Goal: Information Seeking & Learning: Learn about a topic

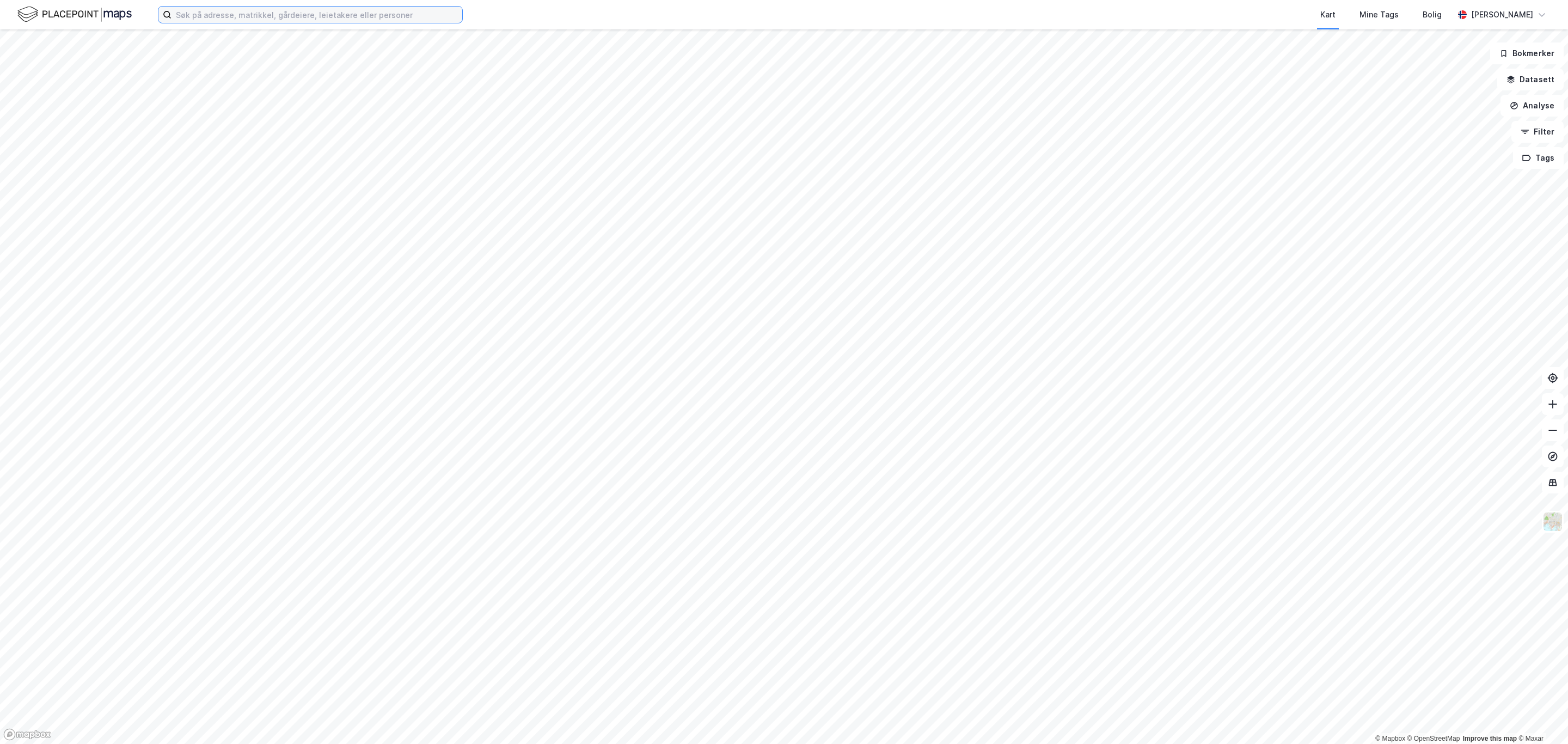
click at [261, 15] on input at bounding box center [316, 15] width 291 height 17
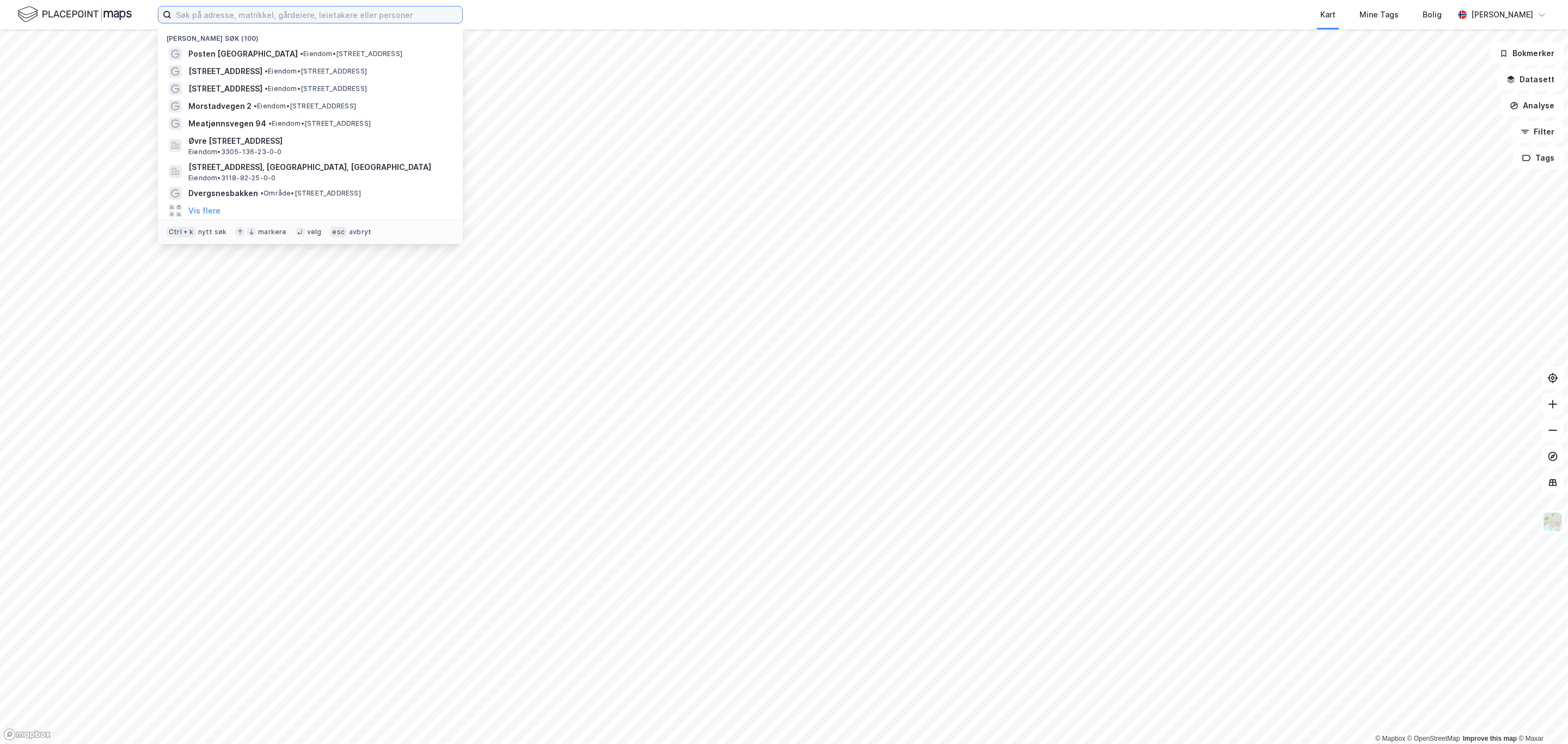
type input "r"
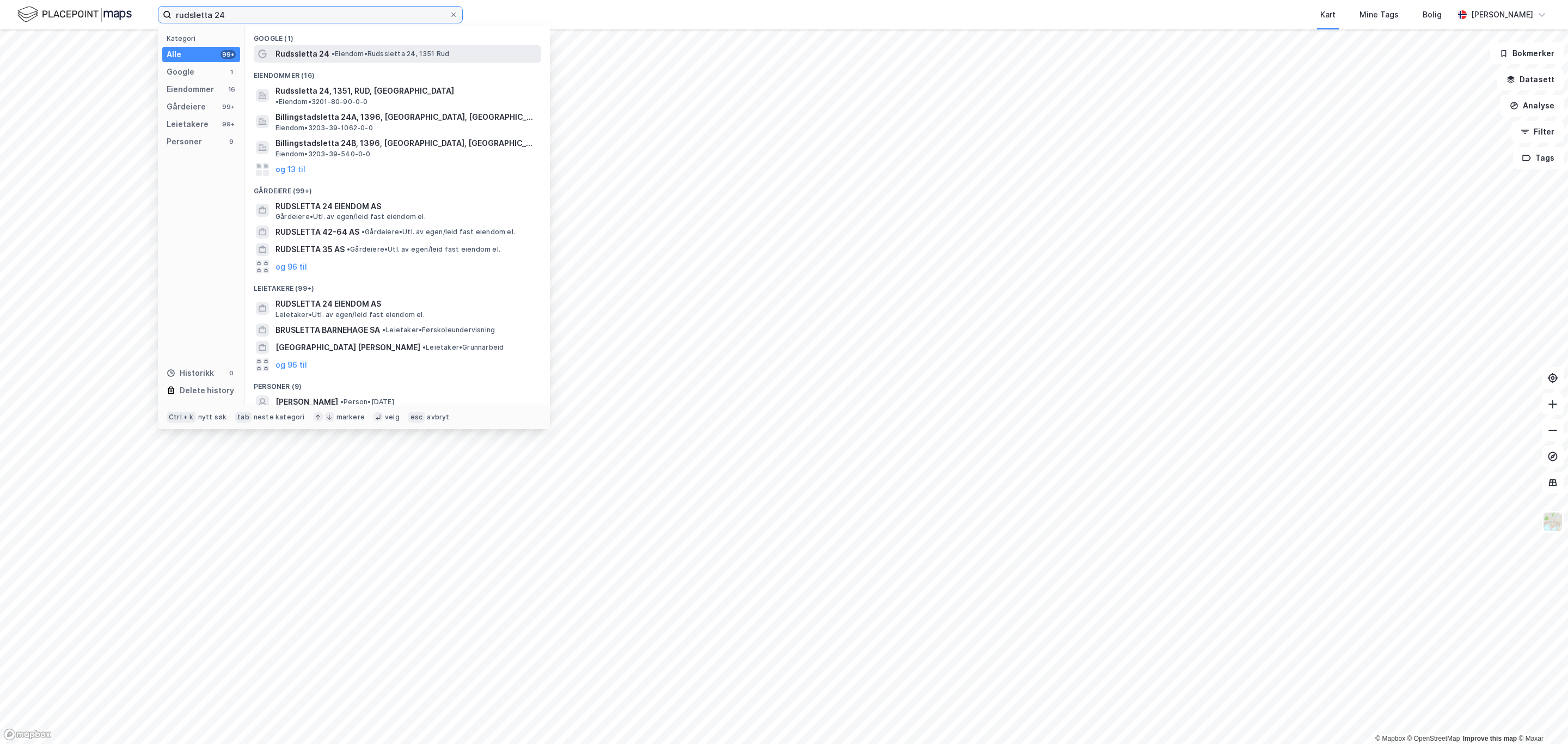
type input "rudsletta 24"
click at [374, 46] on div "Rudssletta 24 • Eiendom • [STREET_ADDRESS]" at bounding box center [397, 54] width 288 height 17
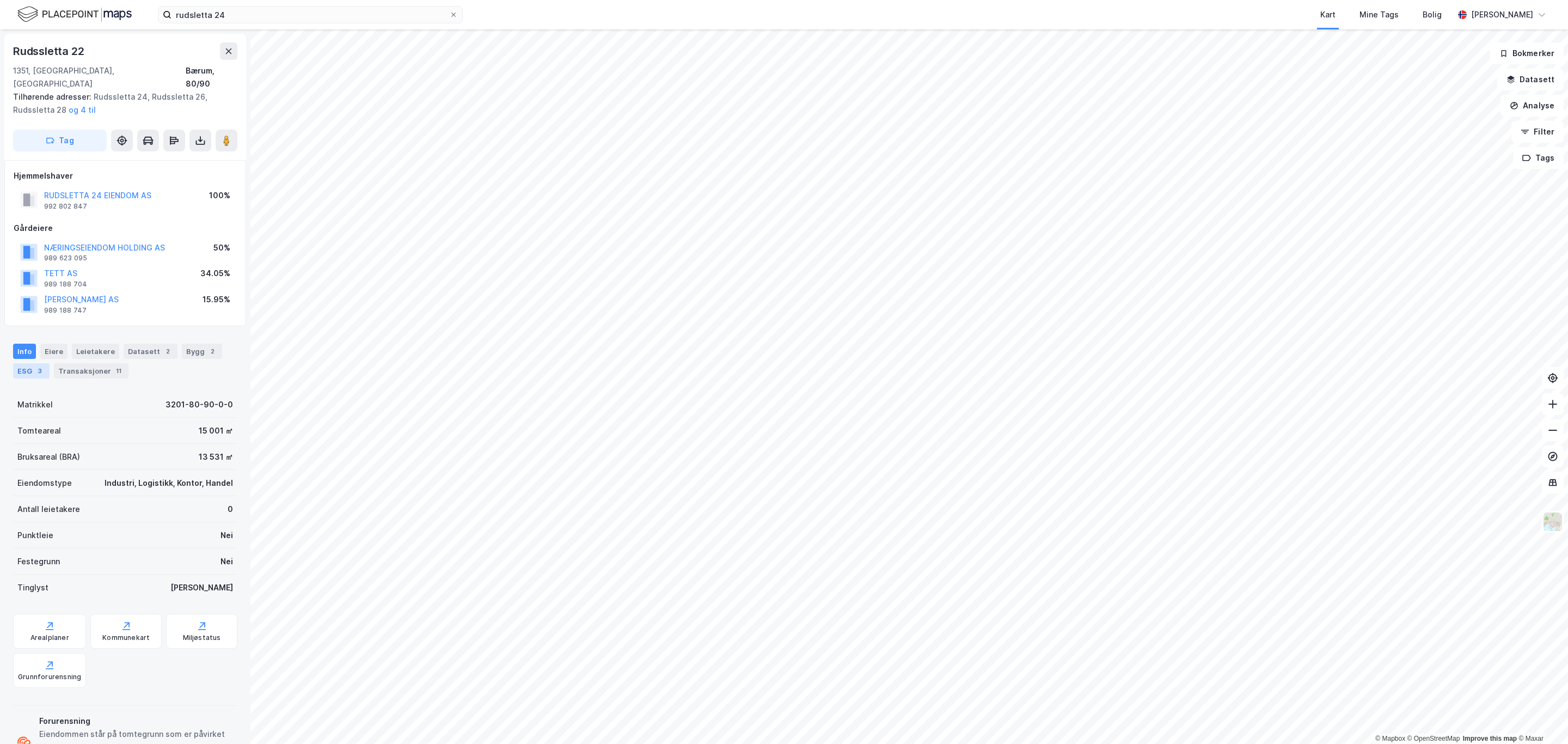
click at [43, 365] on div "3" at bounding box center [39, 370] width 11 height 11
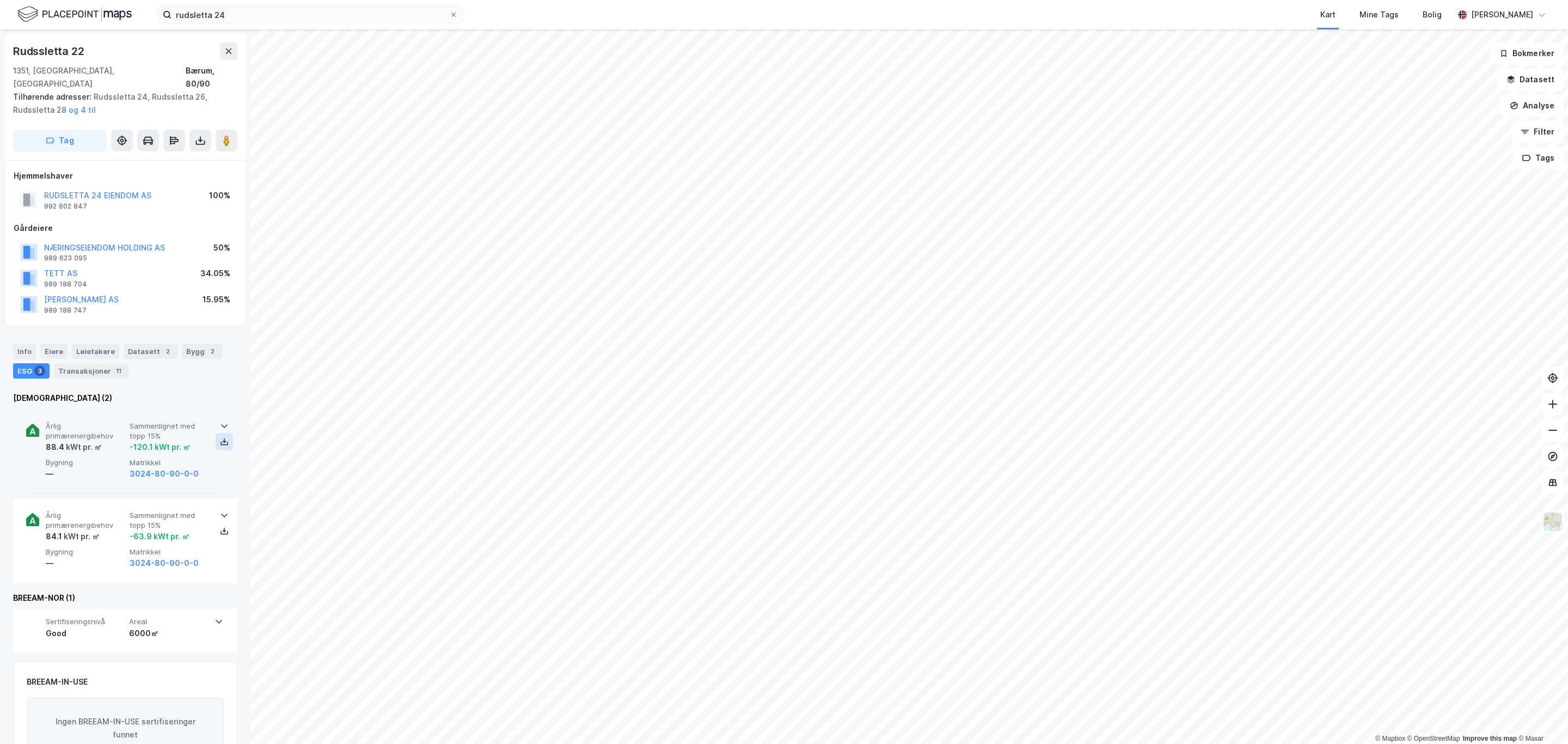
click at [218, 433] on button at bounding box center [224, 441] width 17 height 17
